Goal: Information Seeking & Learning: Learn about a topic

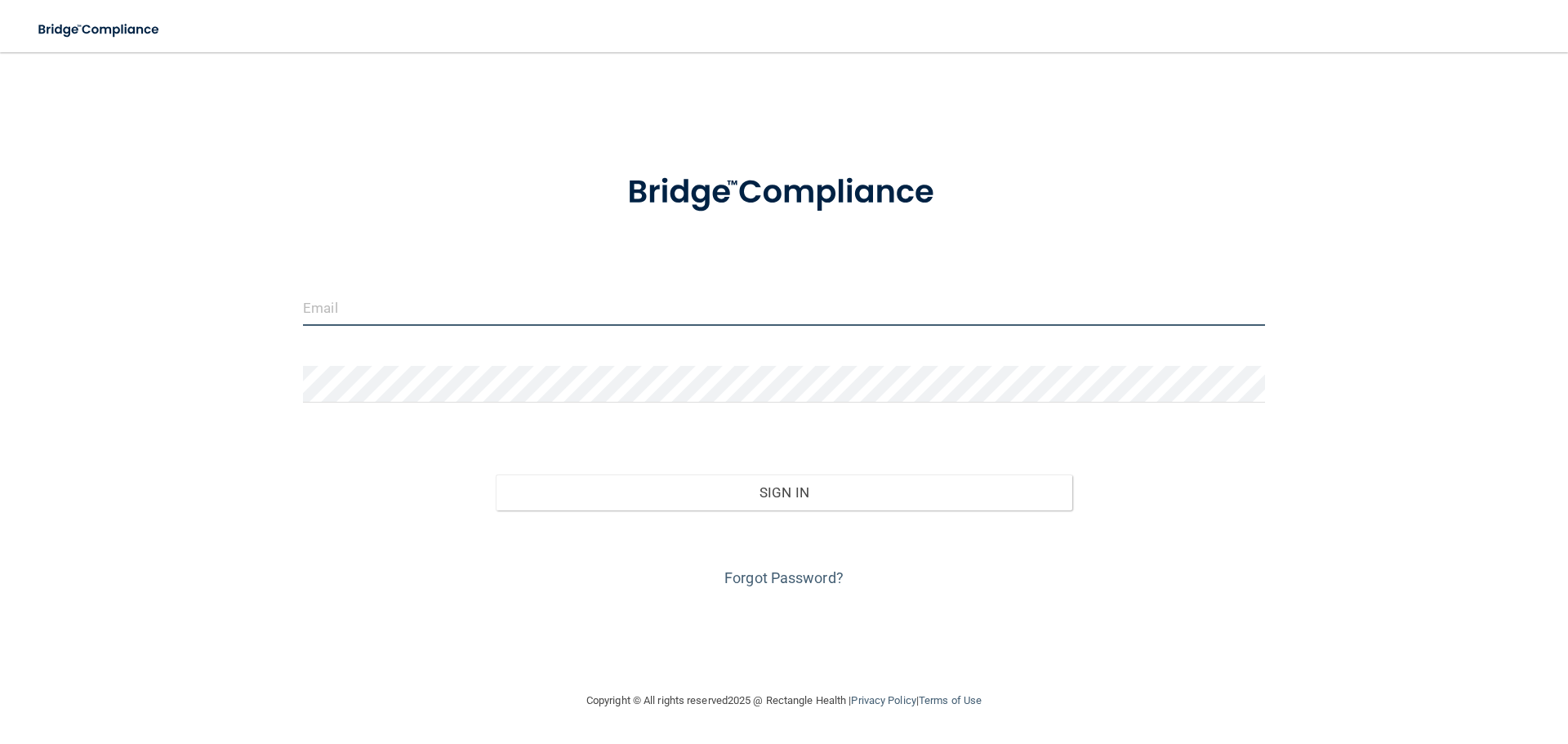
click at [606, 302] on input "email" at bounding box center [784, 307] width 962 height 37
type input "[EMAIL_ADDRESS][DOMAIN_NAME]"
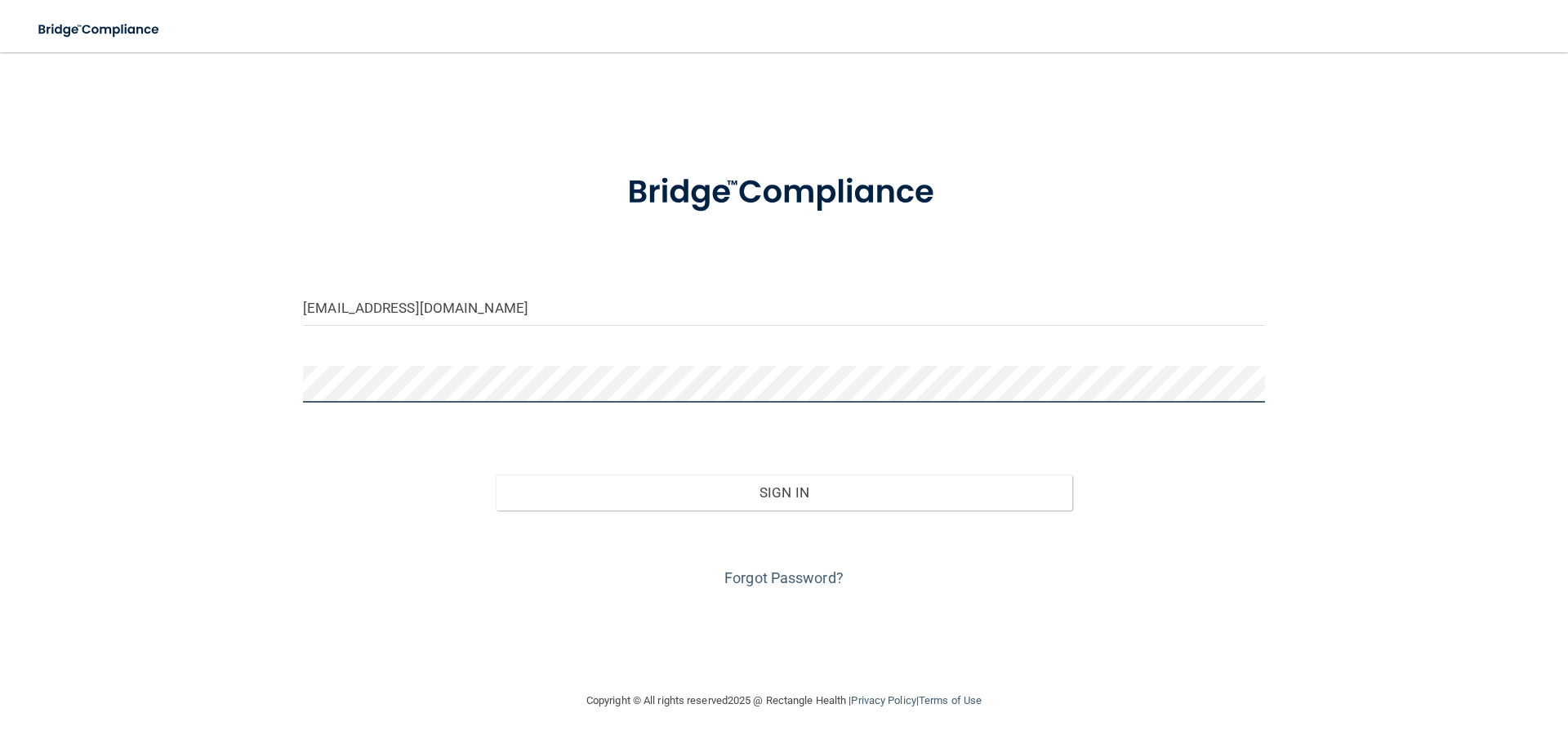
click at [496, 474] on button "Sign In" at bounding box center [784, 492] width 578 height 36
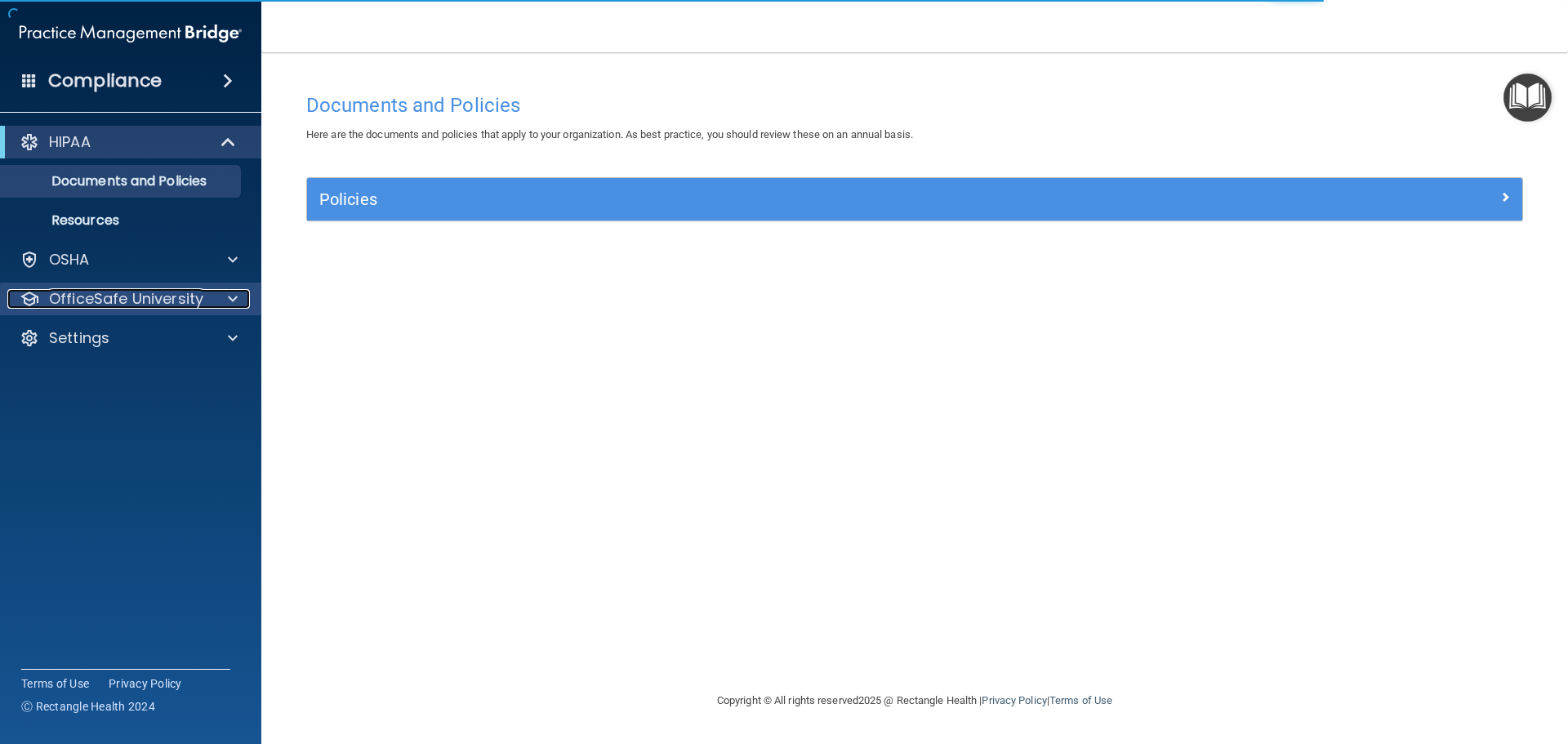
click at [140, 297] on p "OfficeSafe University" at bounding box center [126, 299] width 154 height 20
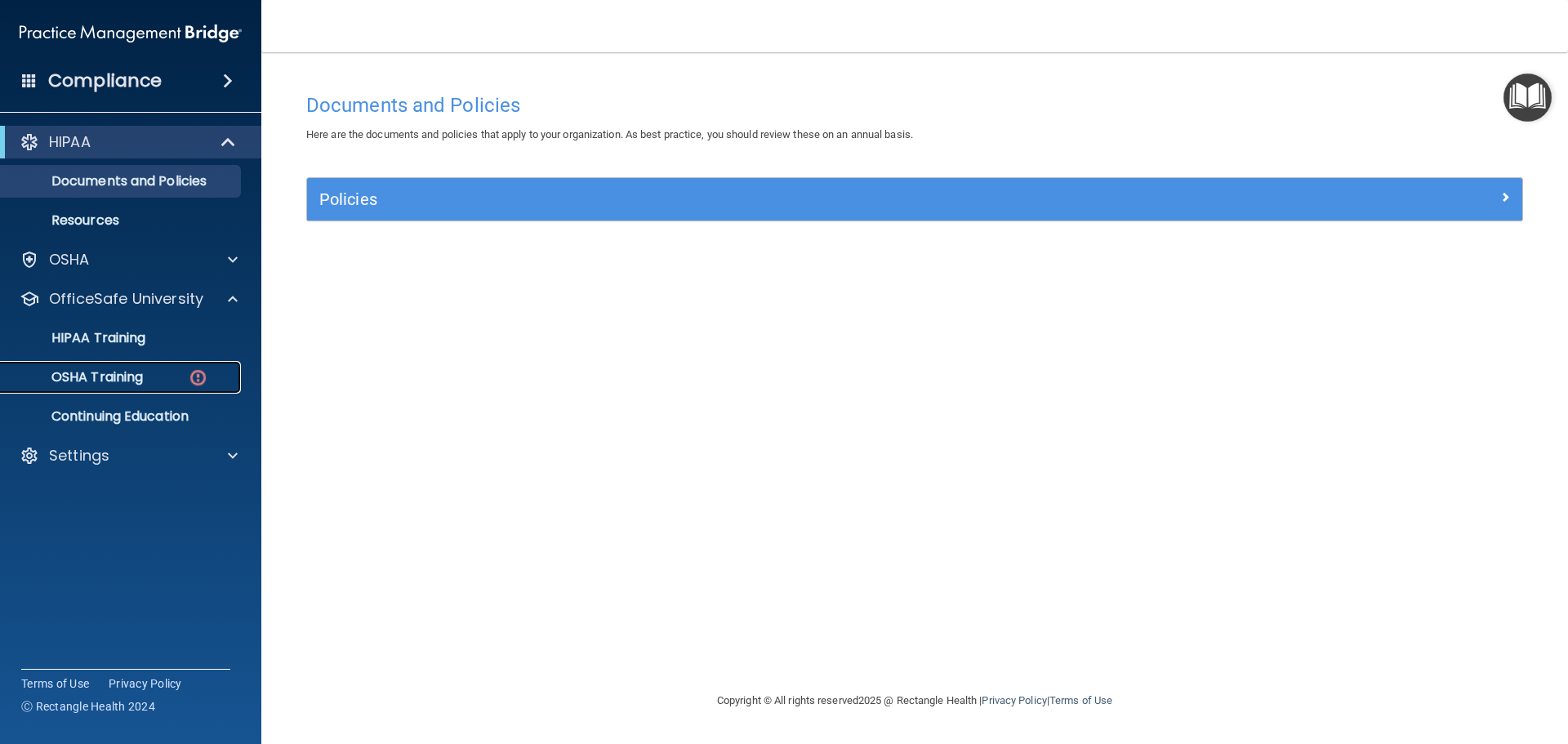
click at [138, 372] on p "OSHA Training" at bounding box center [77, 377] width 133 height 17
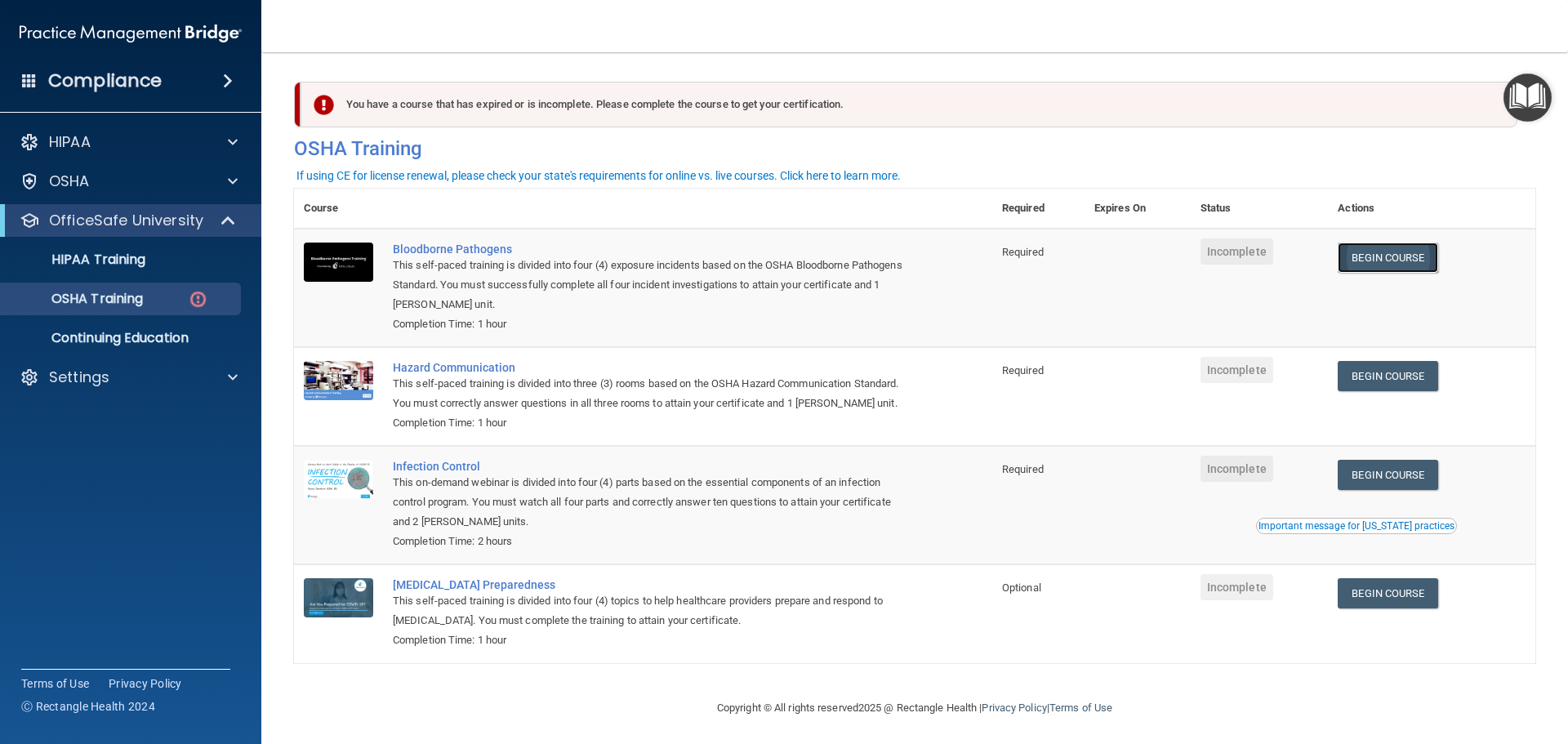
click at [1363, 253] on link "Begin Course" at bounding box center [1388, 257] width 100 height 30
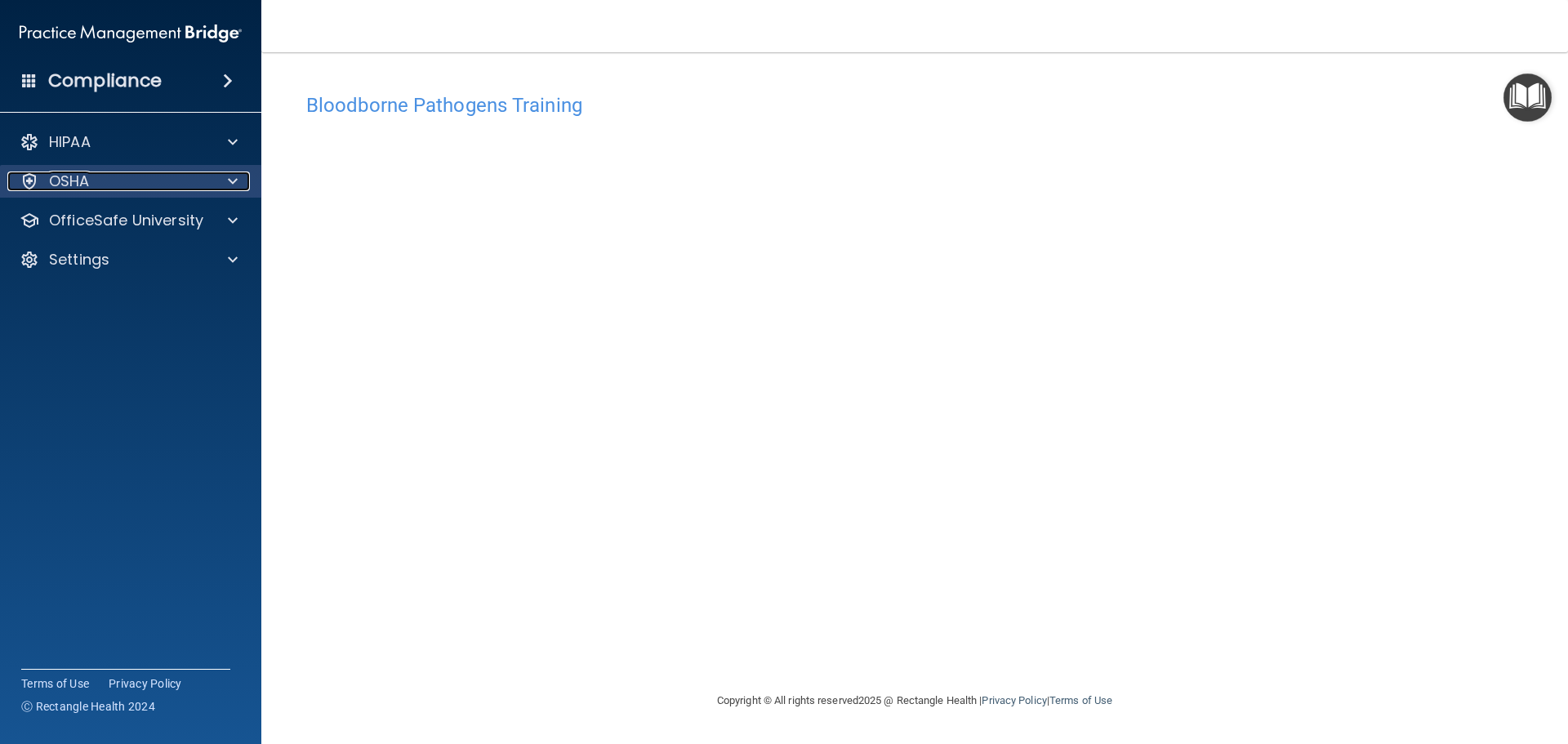
click at [181, 187] on div "OSHA" at bounding box center [108, 182] width 203 height 20
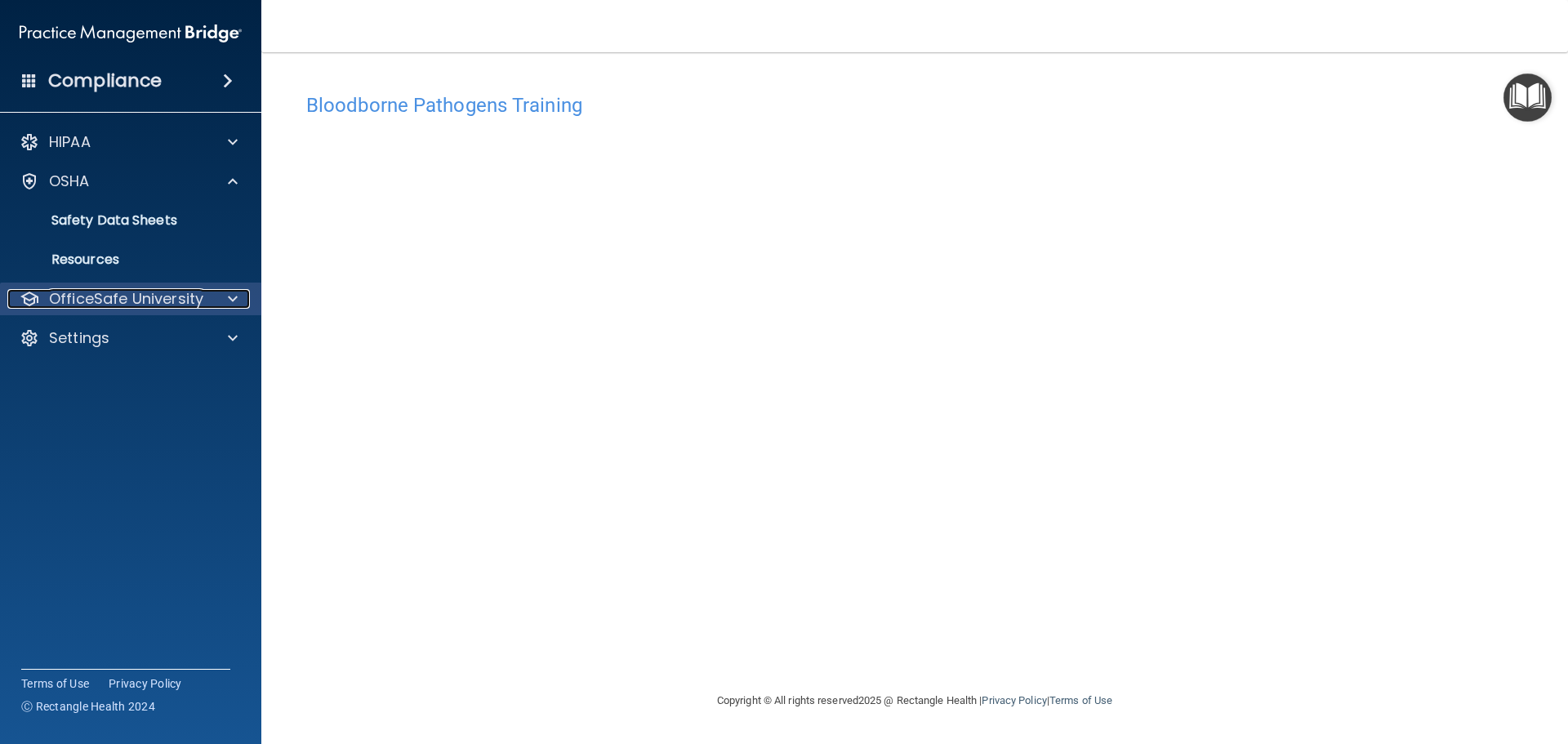
click at [160, 300] on p "OfficeSafe University" at bounding box center [126, 299] width 154 height 20
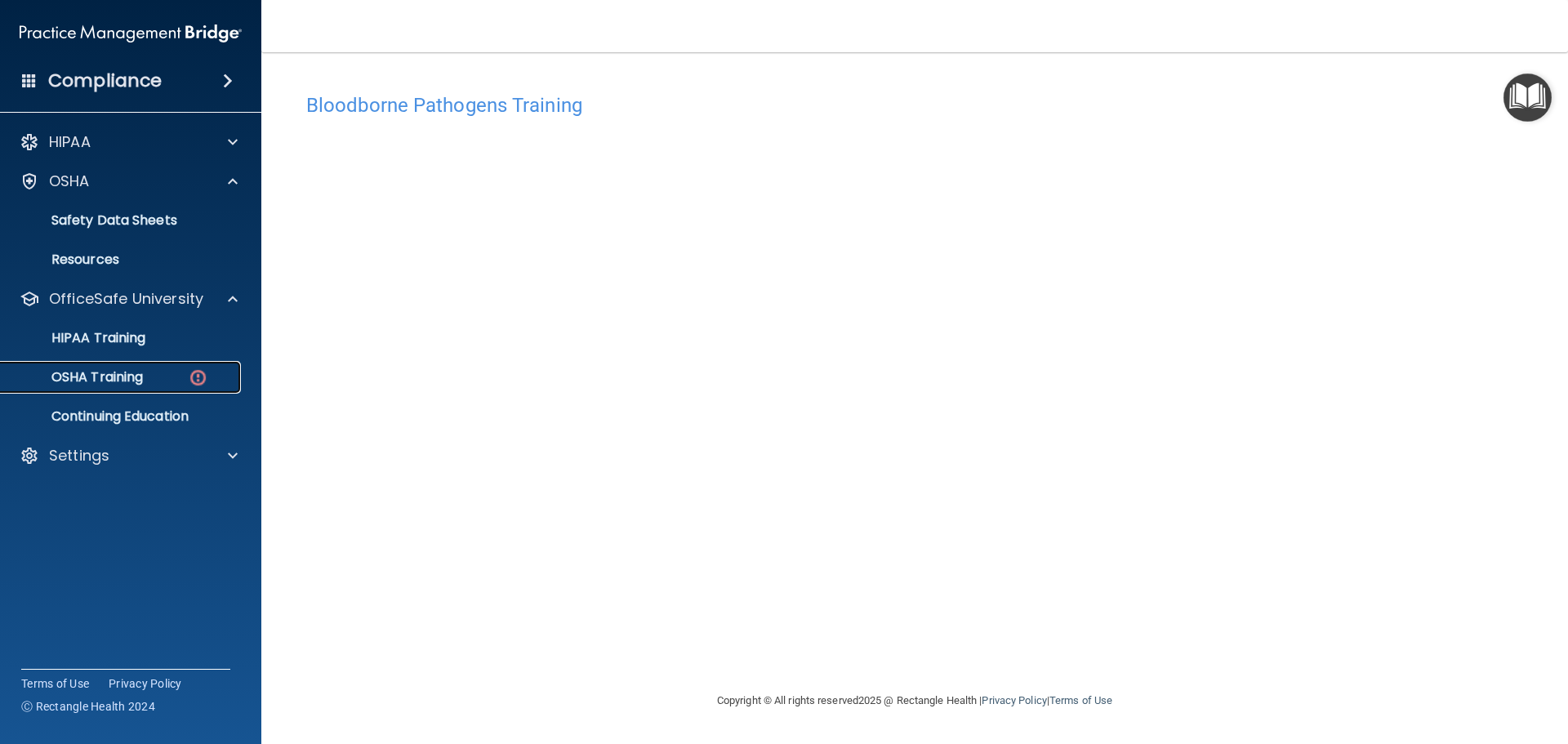
click at [174, 380] on div "OSHA Training" at bounding box center [122, 377] width 223 height 17
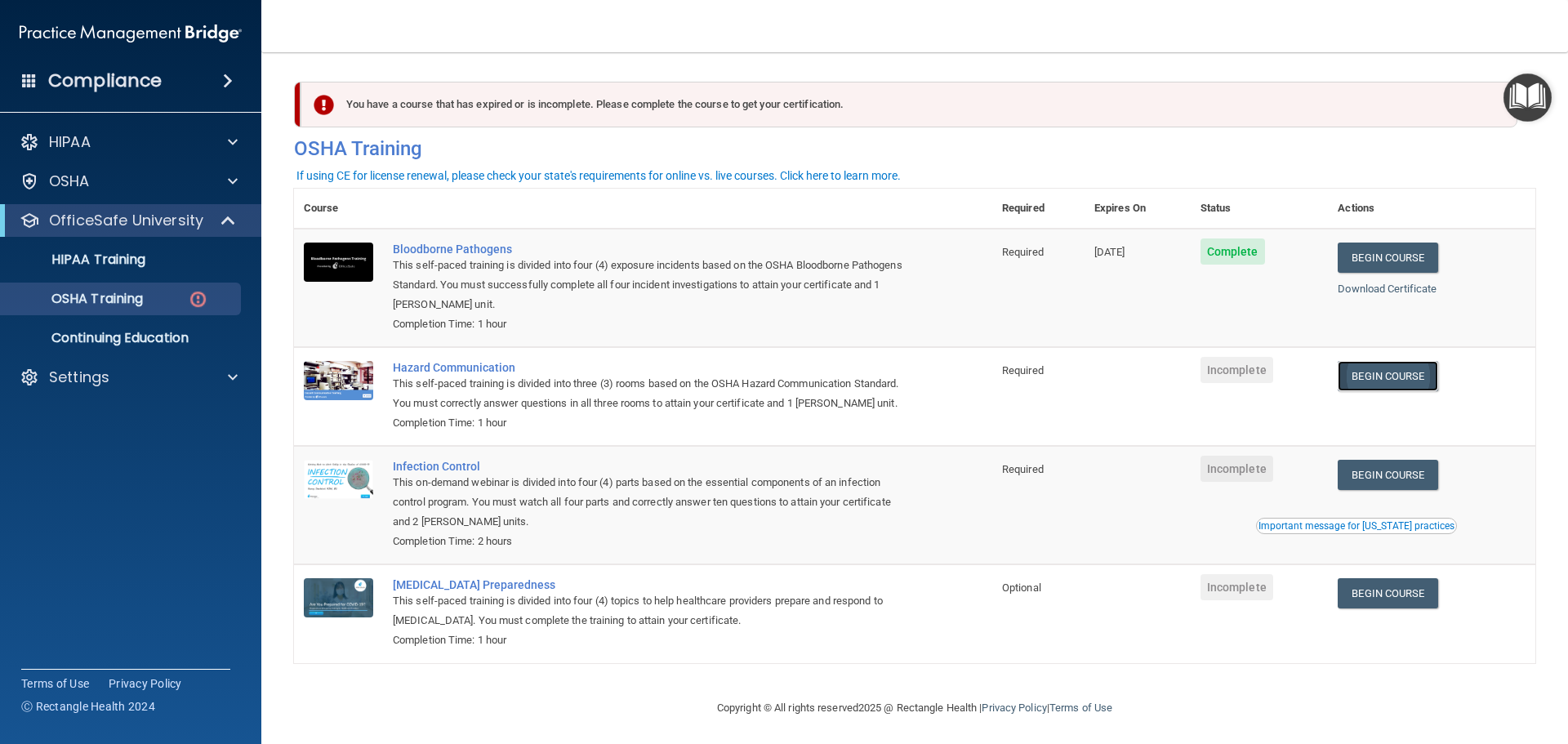
click at [1380, 372] on link "Begin Course" at bounding box center [1388, 376] width 100 height 30
